Goal: Find specific page/section: Find specific page/section

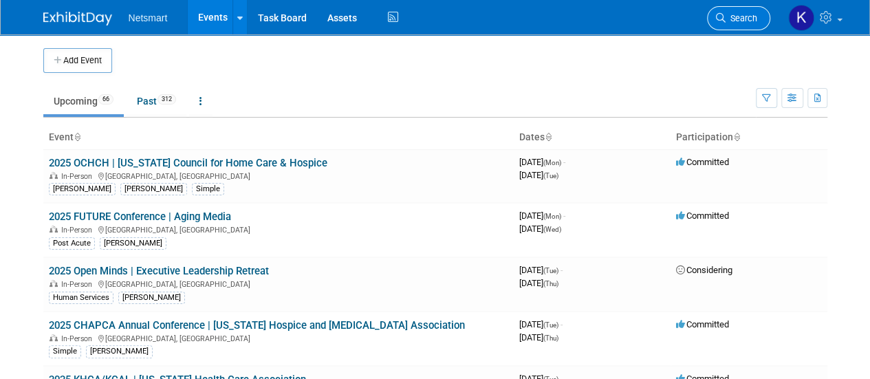
click at [742, 16] on span "Search" at bounding box center [742, 18] width 32 height 10
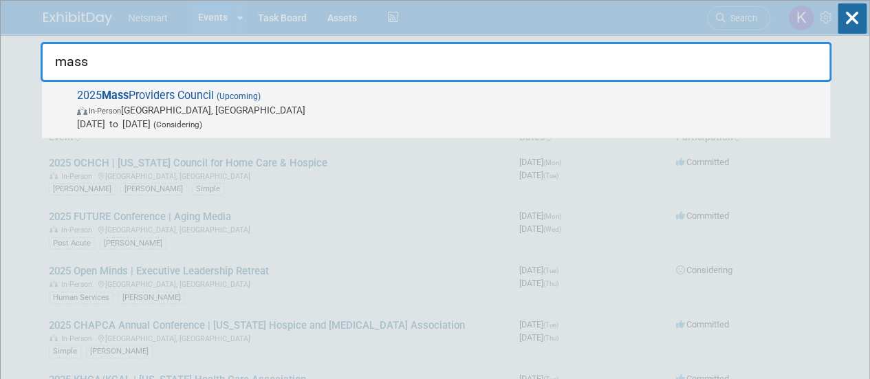
type input "mass"
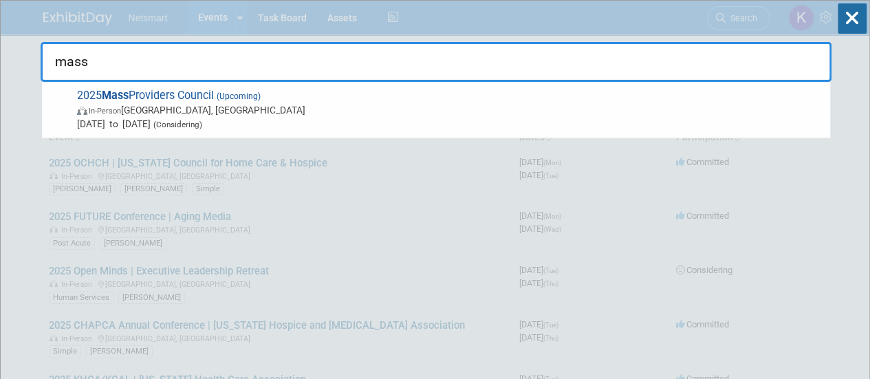
click at [233, 114] on span "In-Person Boston, MA" at bounding box center [450, 110] width 746 height 14
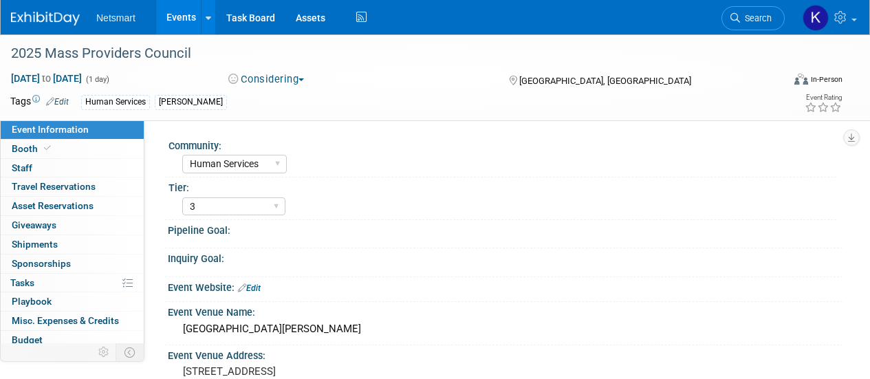
select select "Human Services"
select select "3"
